Goal: Task Accomplishment & Management: Use online tool/utility

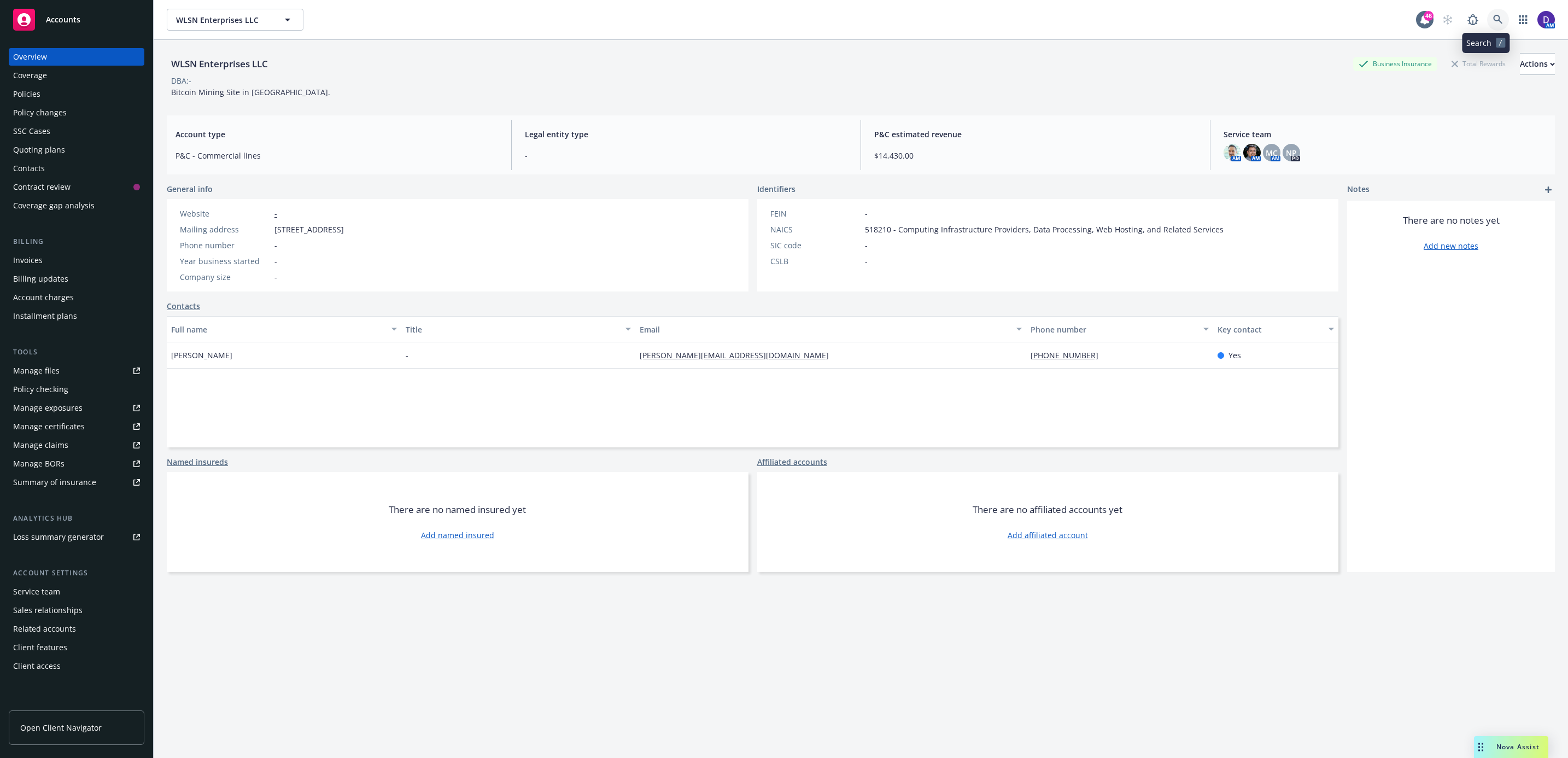
click at [1487, 25] on link at bounding box center [1498, 19] width 22 height 22
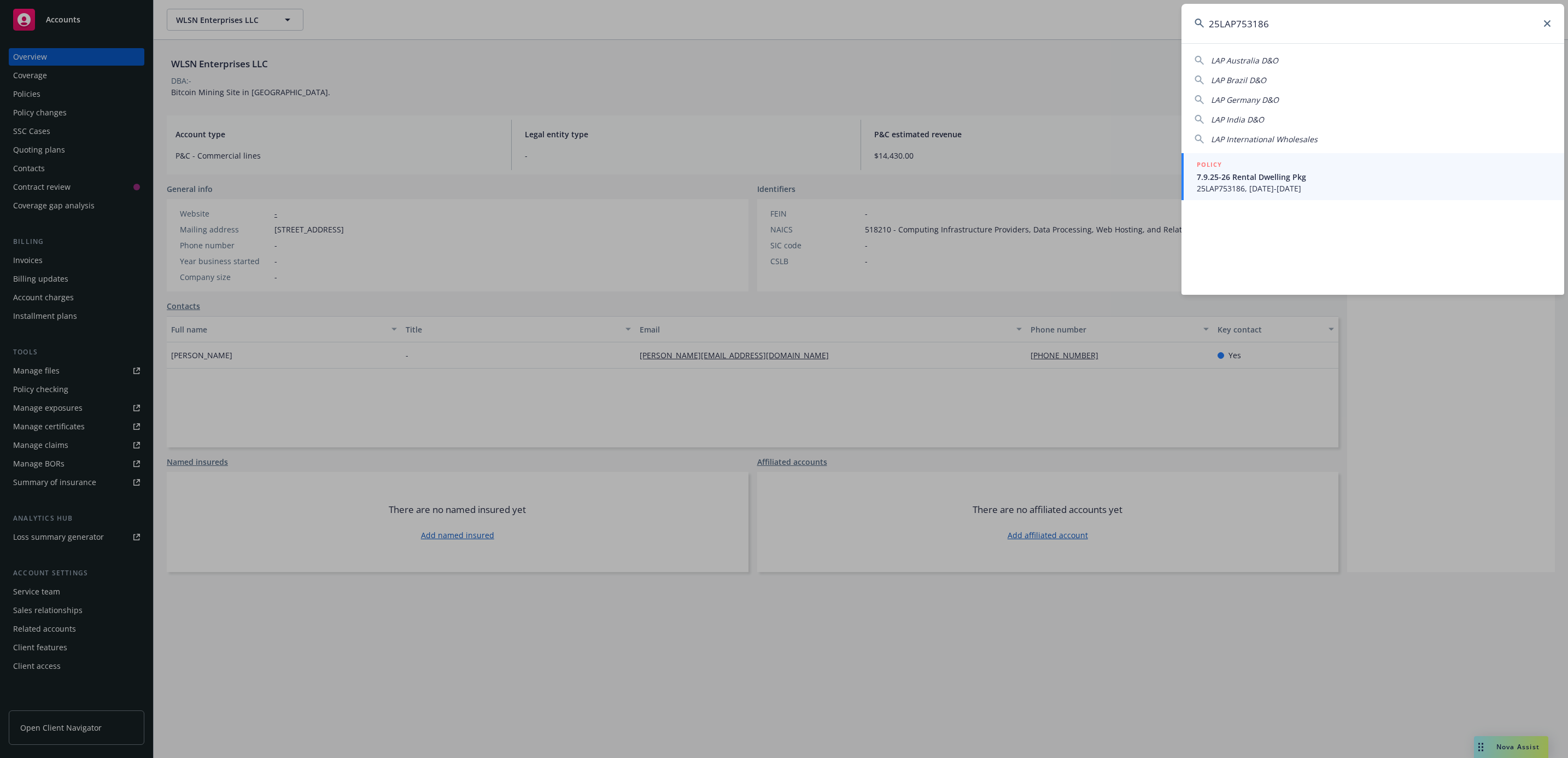
type input "25LAP753186"
click at [1274, 204] on div "LAP Australia D&O LAP Brazil D&O LAP Germany D&O LAP India D&O LAP Internationa…" at bounding box center [1373, 169] width 383 height 252
click at [1274, 184] on span "25LAP753186, [DATE]-[DATE]" at bounding box center [1374, 188] width 354 height 12
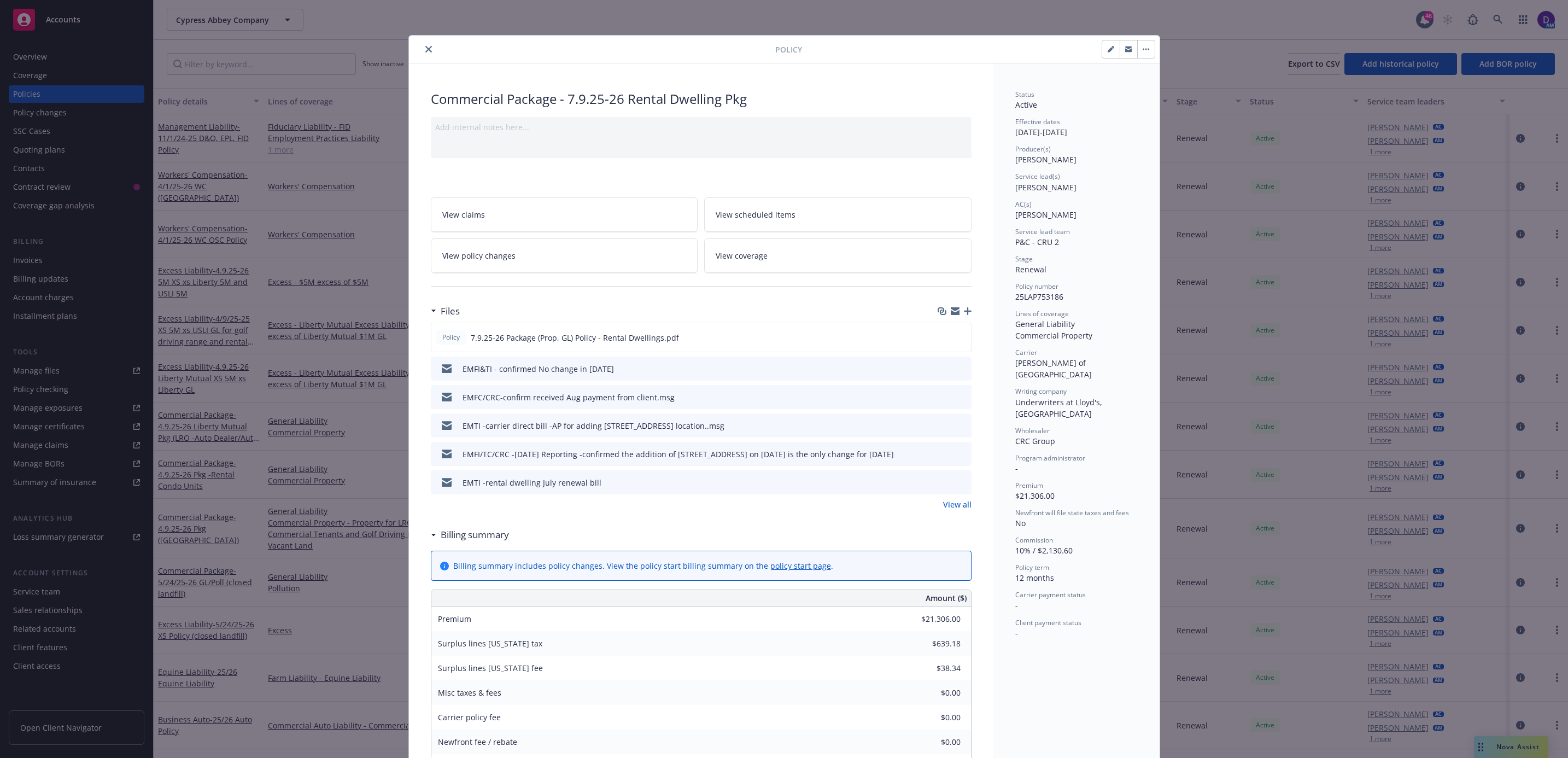
click at [489, 250] on link "View policy changes" at bounding box center [564, 256] width 267 height 35
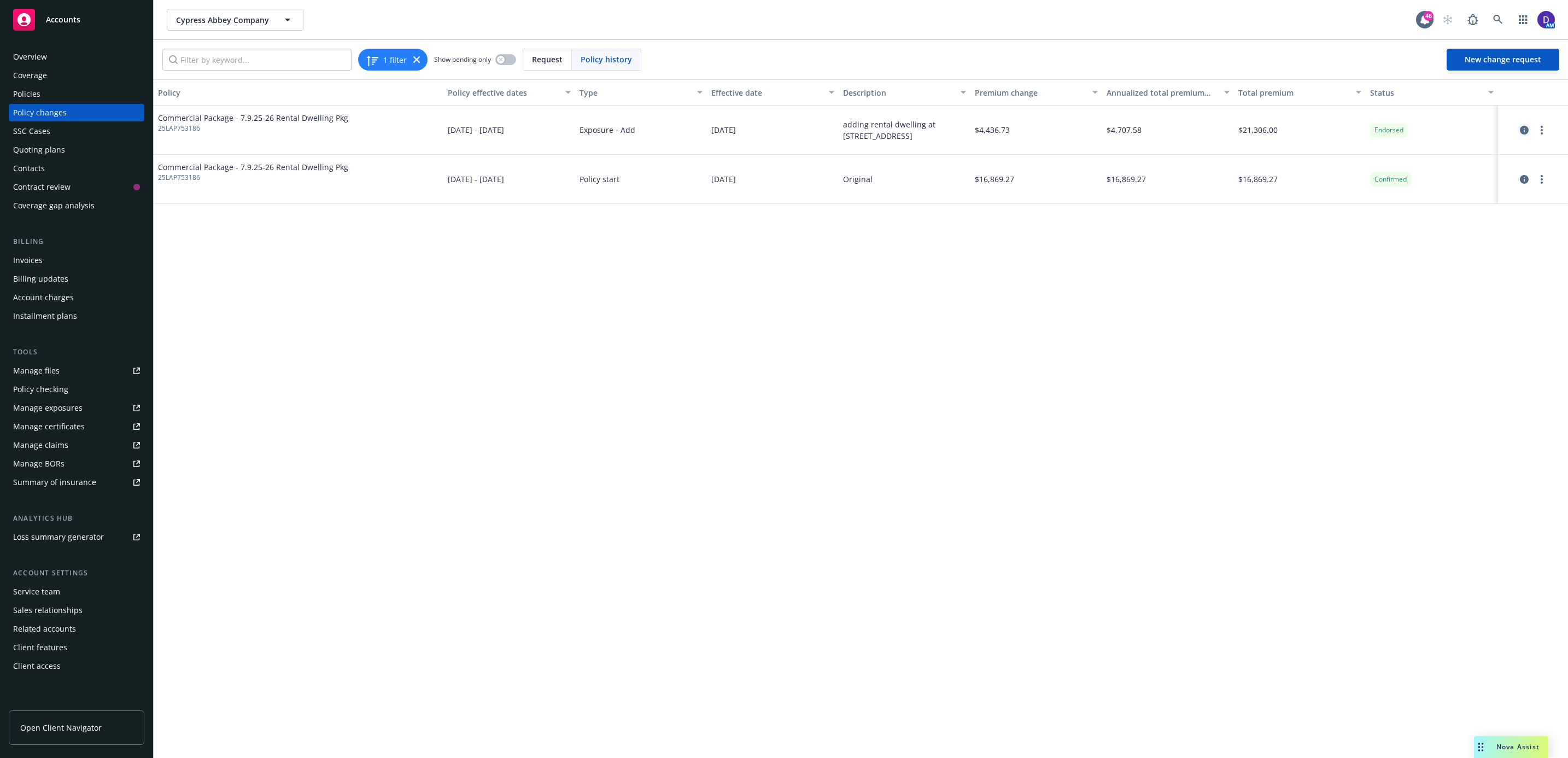
click at [1527, 131] on icon "circleInformation" at bounding box center [1524, 130] width 9 height 9
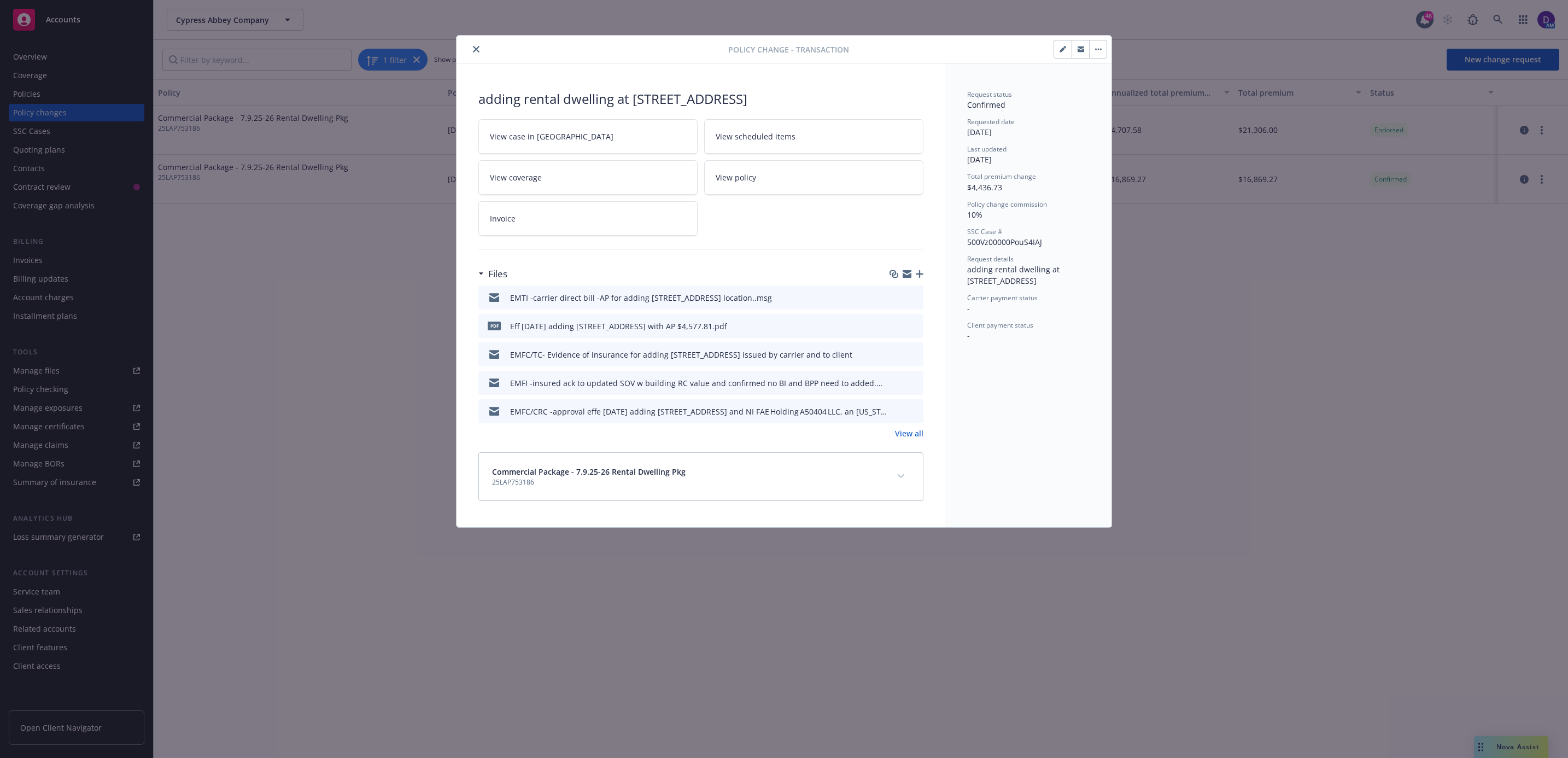
click at [899, 477] on icon "expand content" at bounding box center [901, 476] width 7 height 4
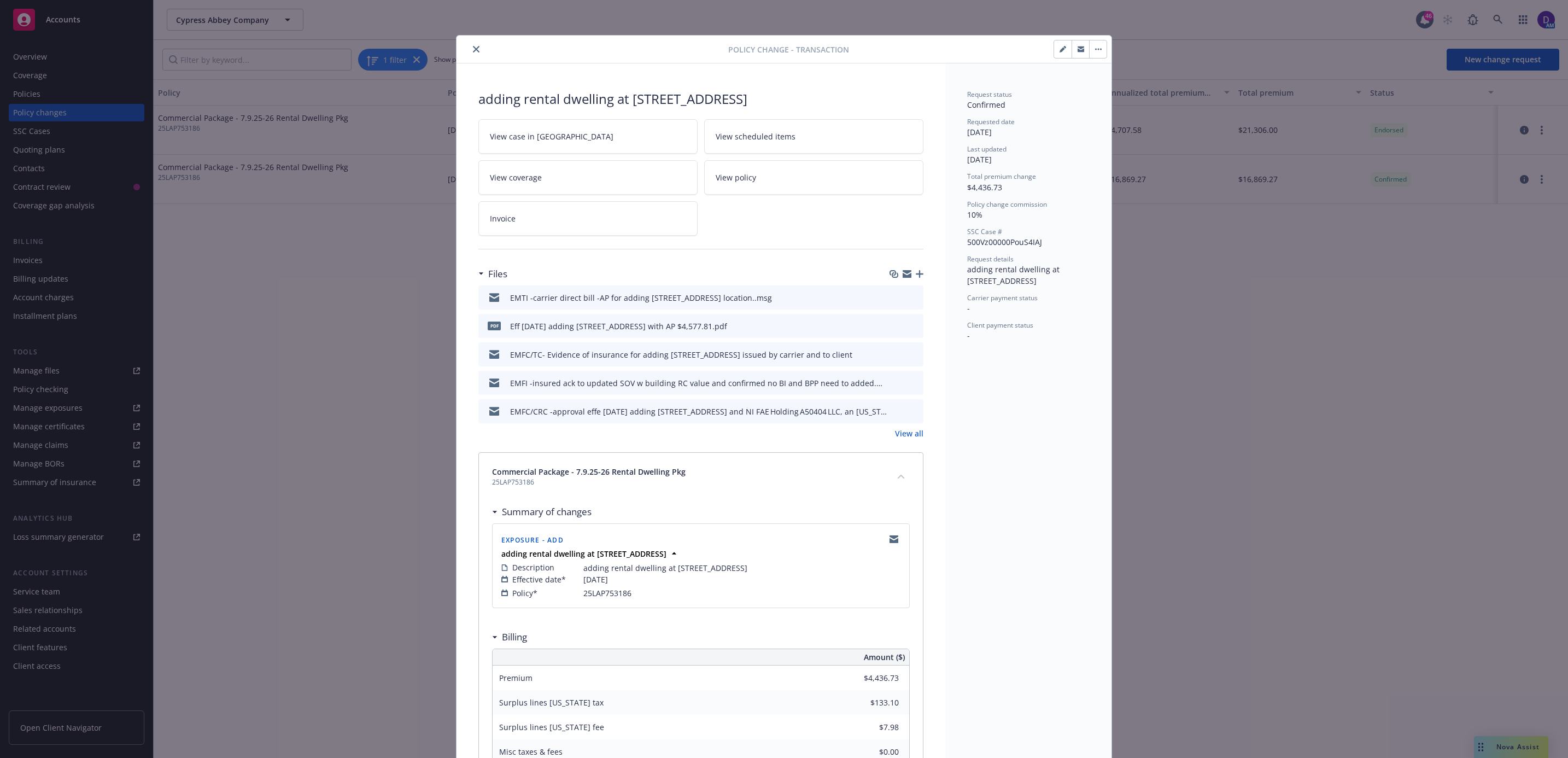
click at [599, 230] on link "Invoice" at bounding box center [588, 218] width 219 height 35
click at [473, 50] on icon "close" at bounding box center [476, 49] width 7 height 7
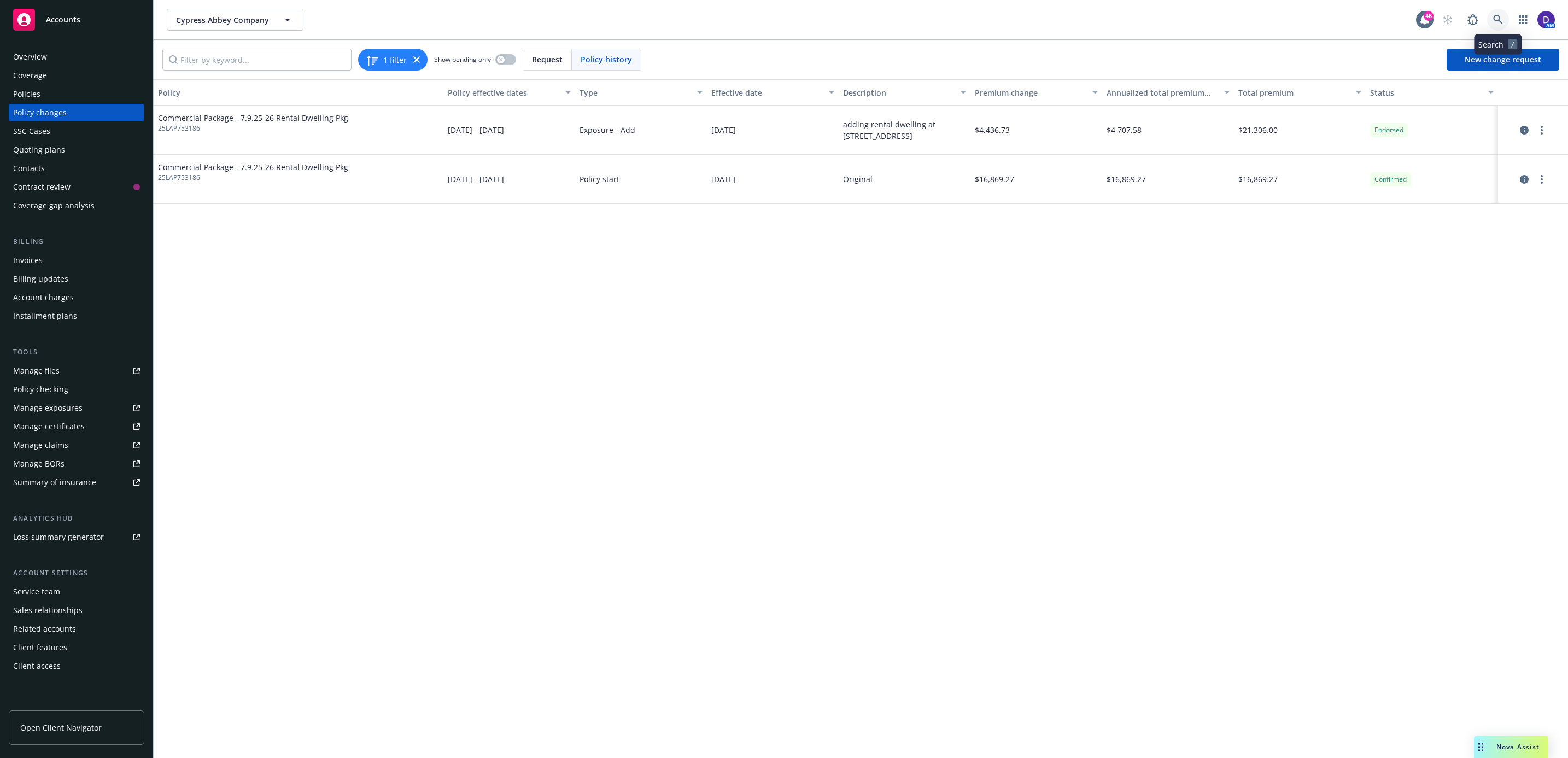
click at [1498, 19] on icon at bounding box center [1498, 20] width 10 height 10
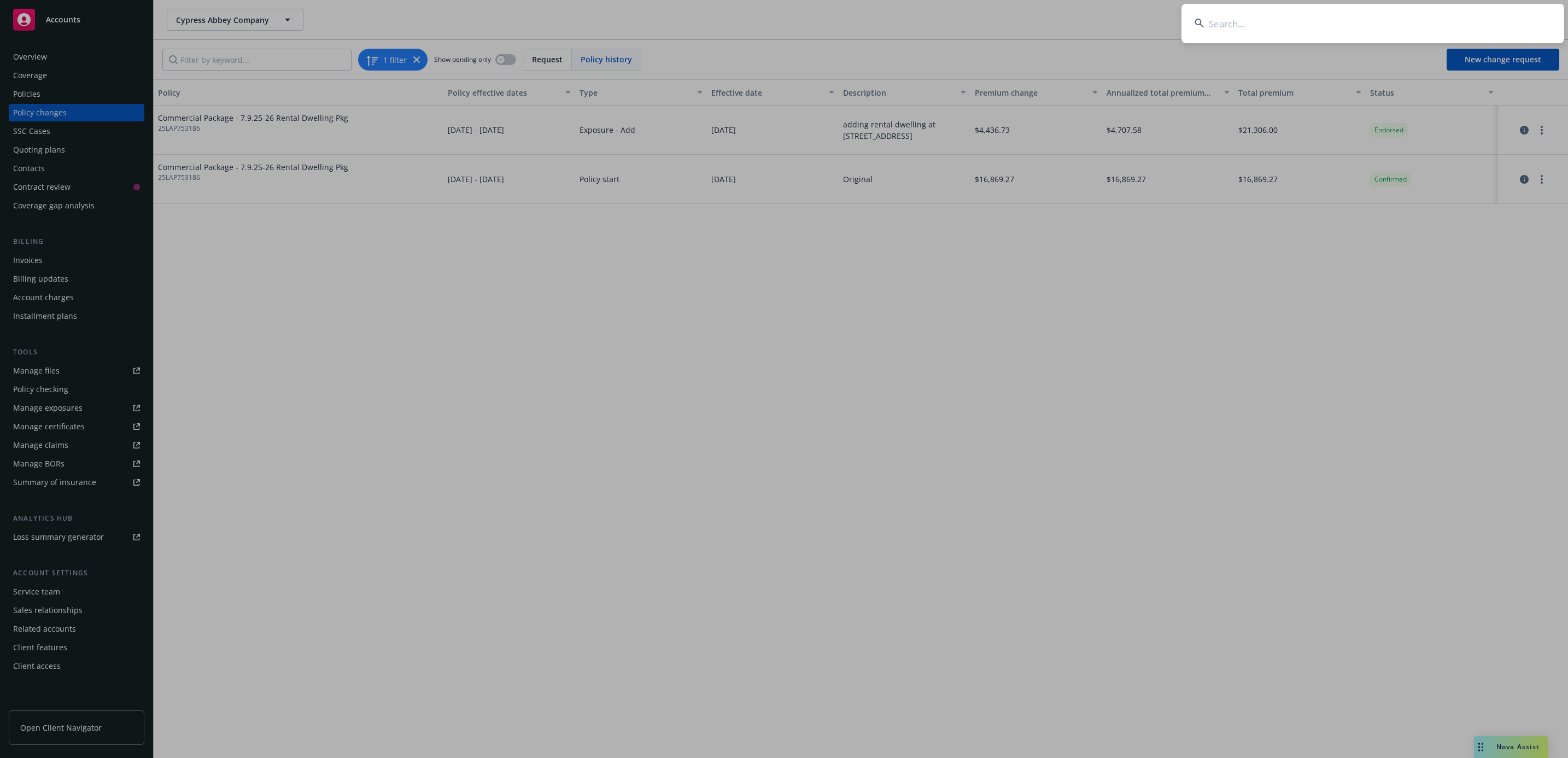
click at [1367, 19] on input at bounding box center [1373, 23] width 383 height 39
paste input "OA5078819"
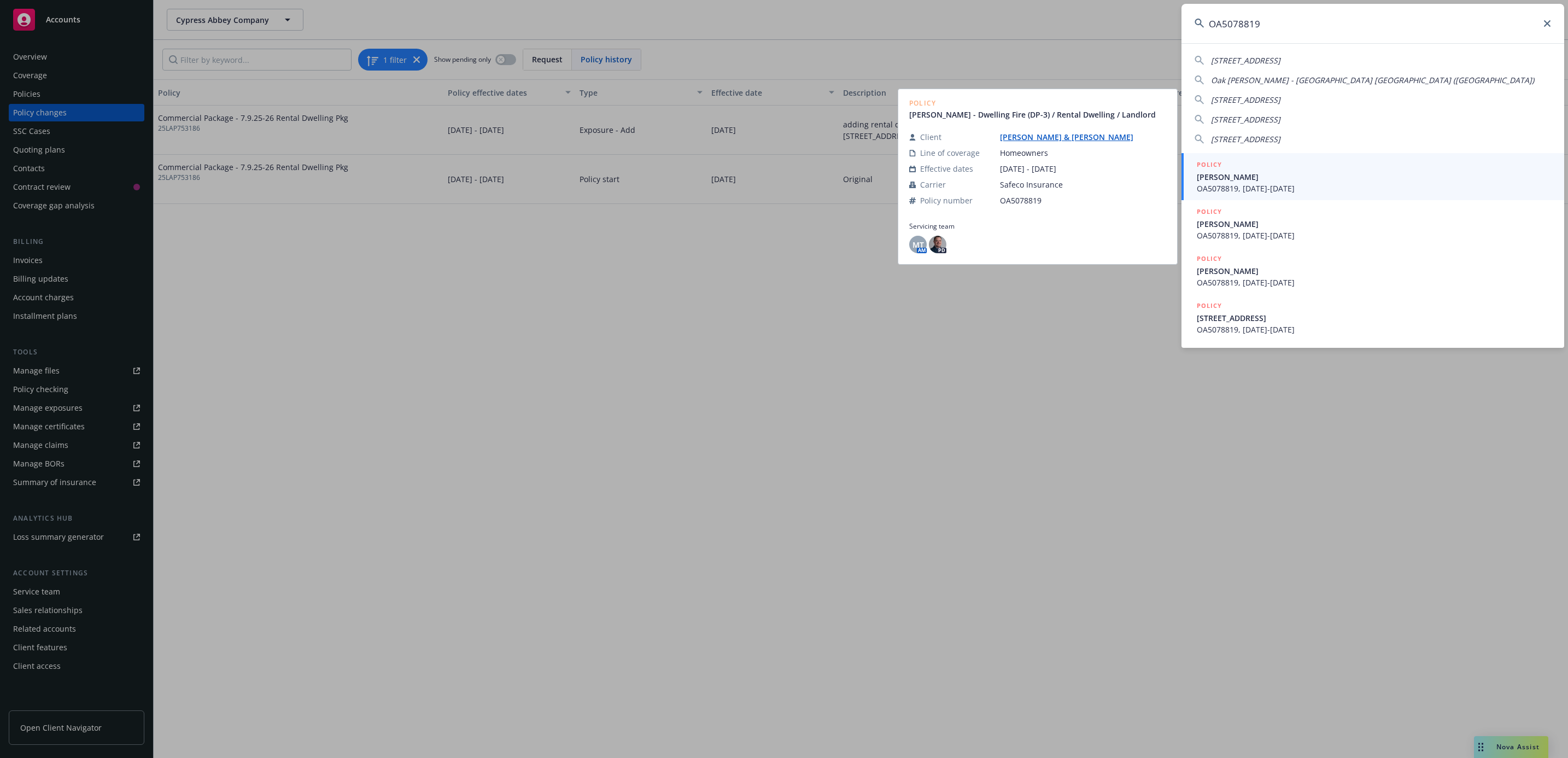
type input "OA5078819"
click at [1344, 187] on span "OA5078819, [DATE]-[DATE]" at bounding box center [1374, 188] width 354 height 12
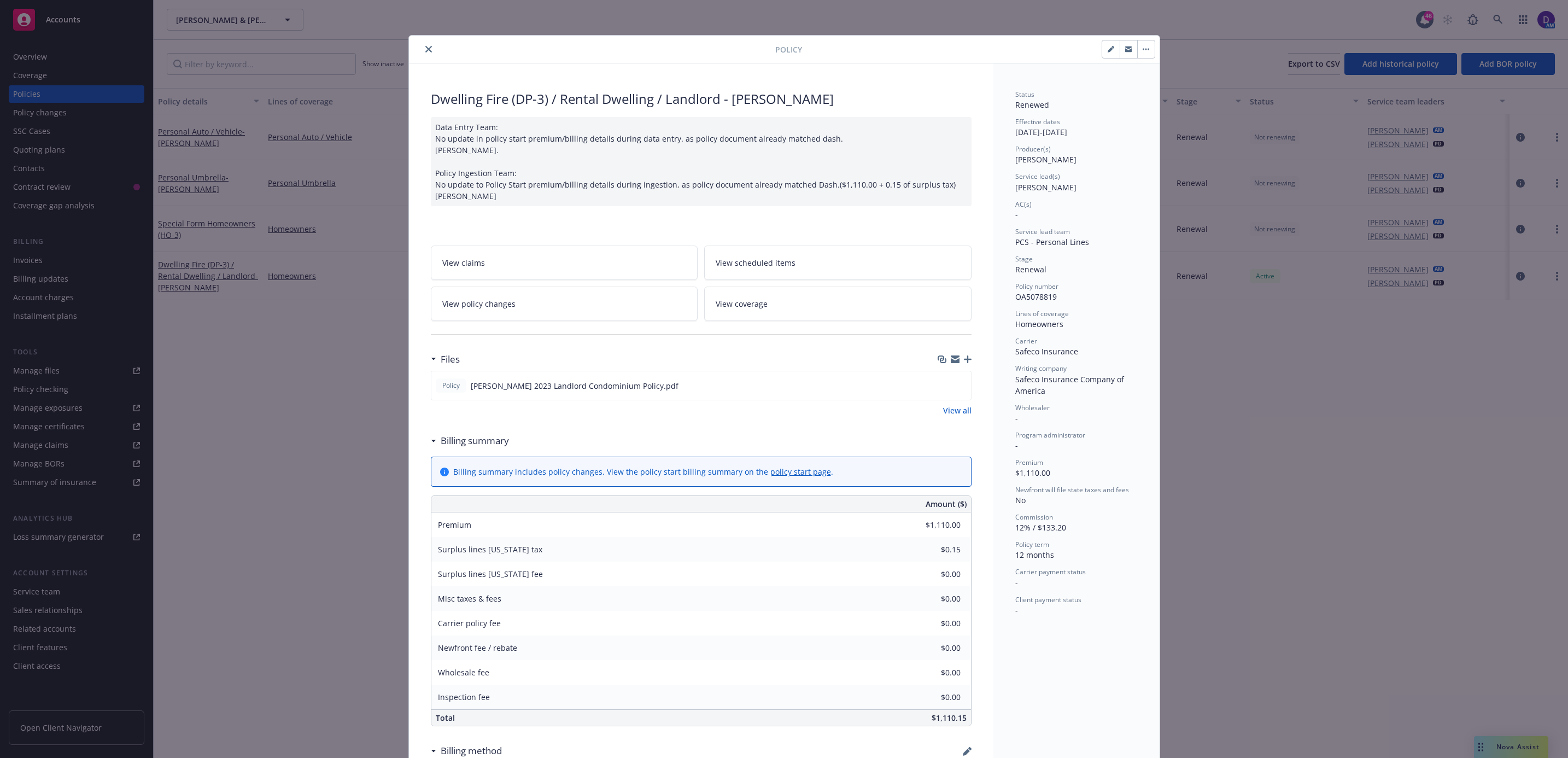
click at [426, 48] on button "close" at bounding box center [428, 49] width 13 height 13
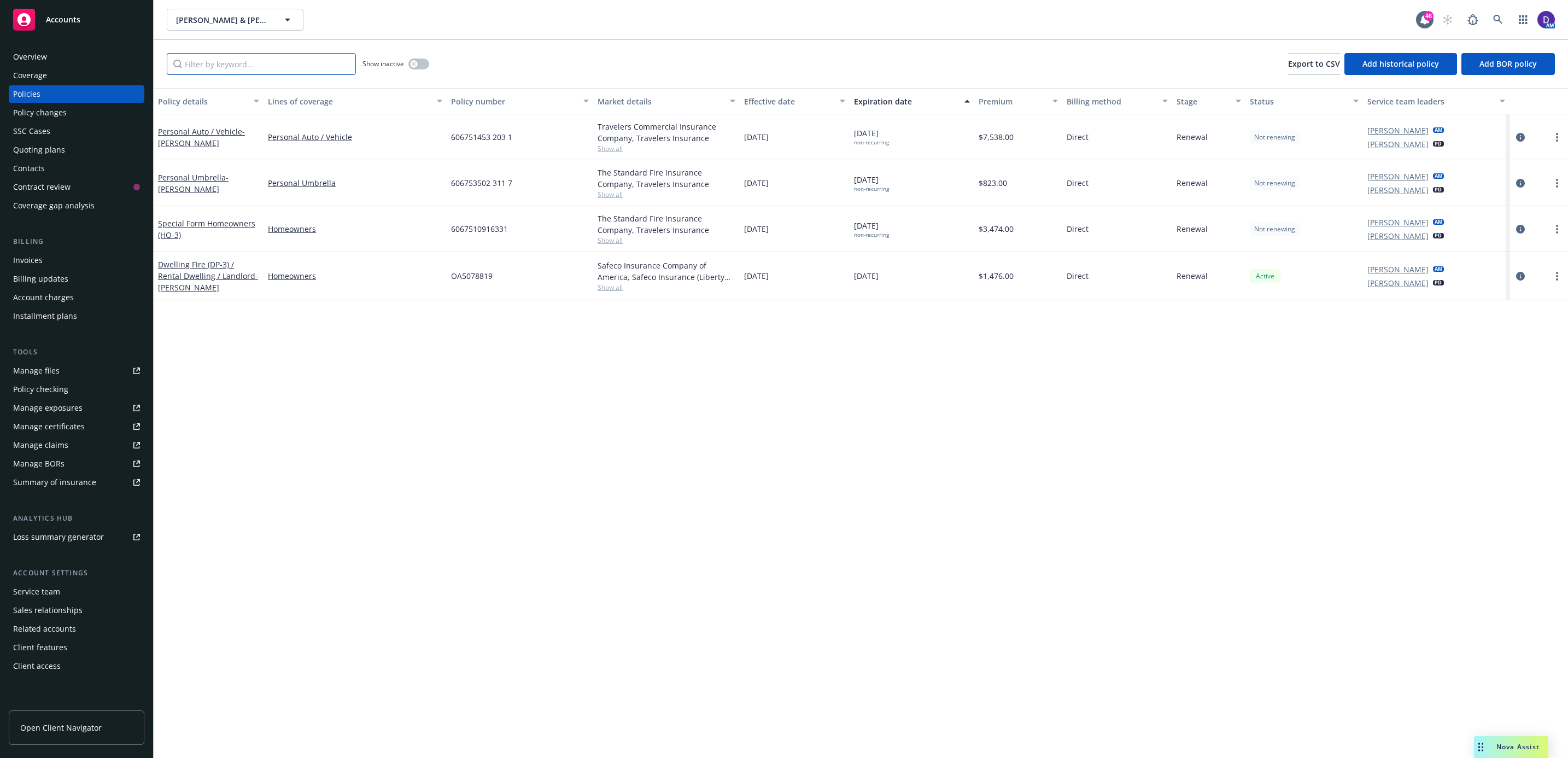
click at [255, 66] on input "Filter by keyword..." at bounding box center [261, 64] width 189 height 22
paste input "OA5078819"
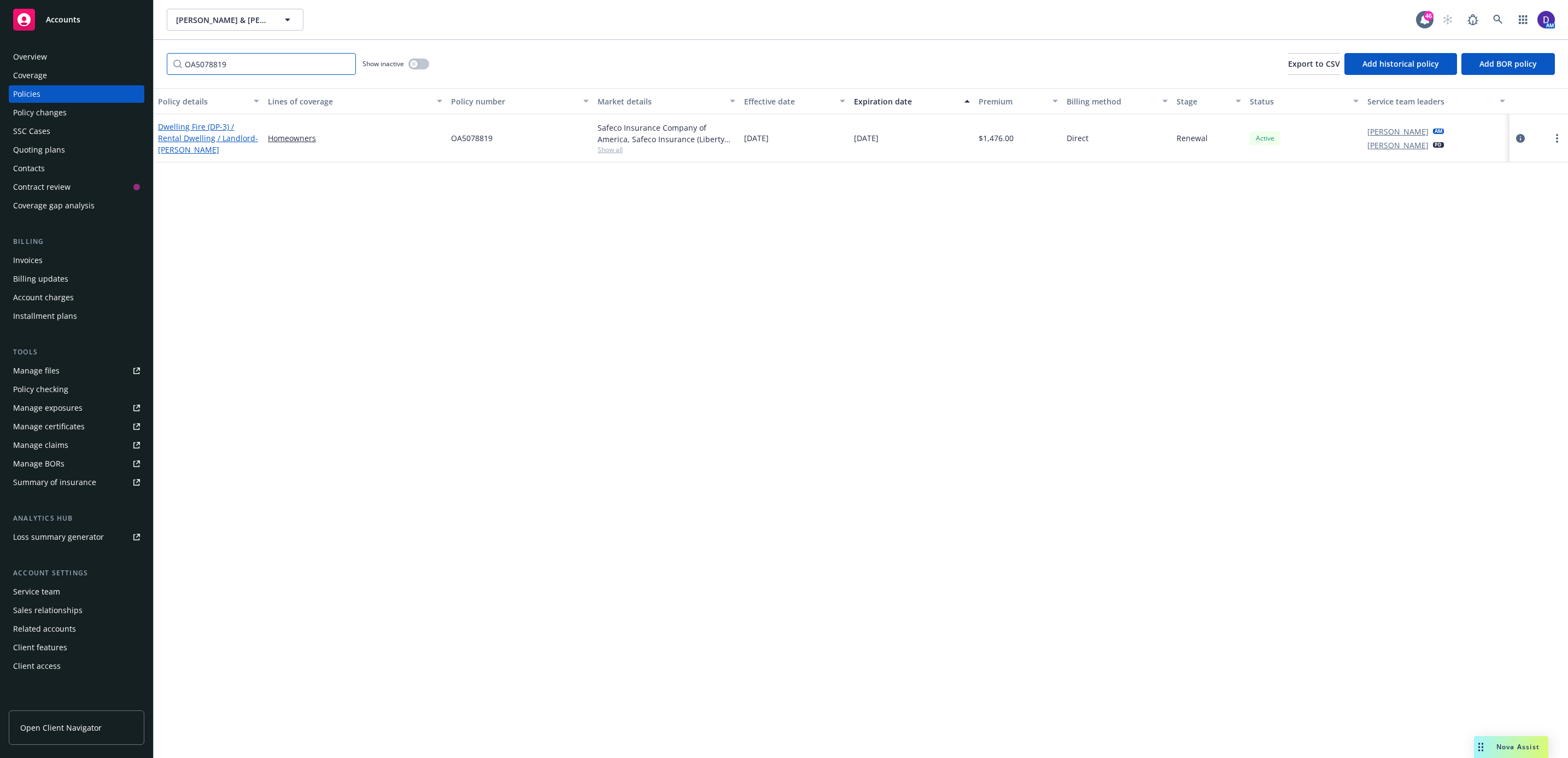
type input "OA5078819"
click at [208, 141] on link "Dwelling Fire (DP-3) / [PERSON_NAME] / Landlord - [PERSON_NAME]" at bounding box center [208, 138] width 100 height 33
